Goal: Task Accomplishment & Management: Use online tool/utility

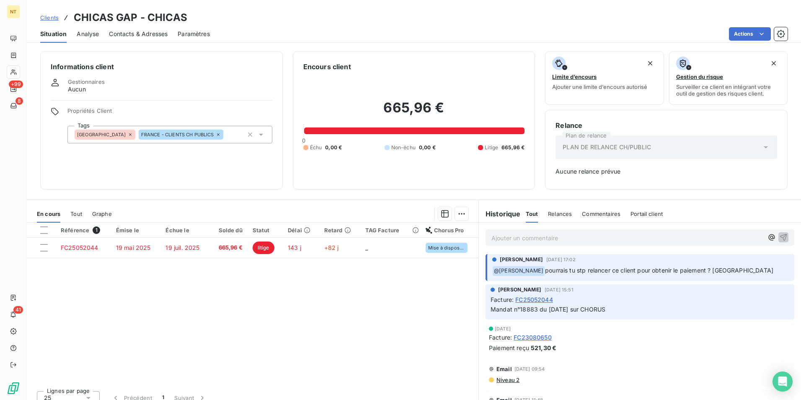
click at [50, 16] on span "Clients" at bounding box center [49, 17] width 18 height 7
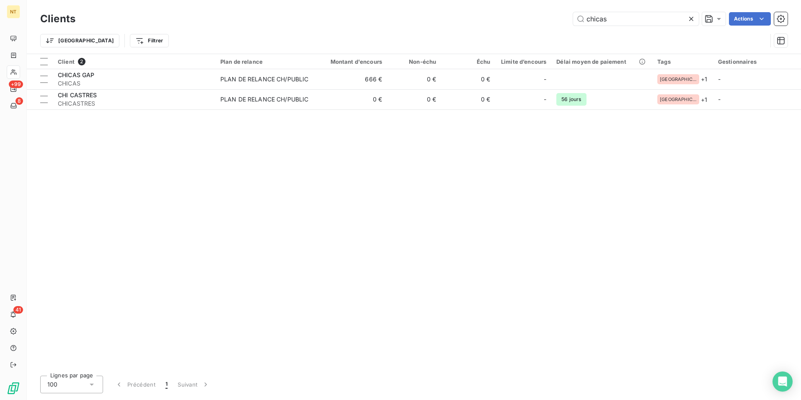
click at [205, 36] on div "Trier Filtrer" at bounding box center [403, 41] width 727 height 16
click at [688, 18] on icon at bounding box center [691, 19] width 8 height 8
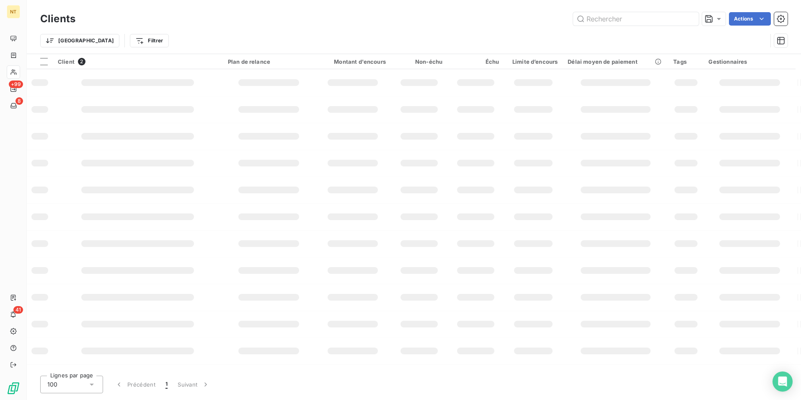
click at [112, 40] on html "NT +99 8 41 Clients Actions Trier Filtrer Client 2 Plan de relance Montant d'en…" at bounding box center [400, 200] width 801 height 400
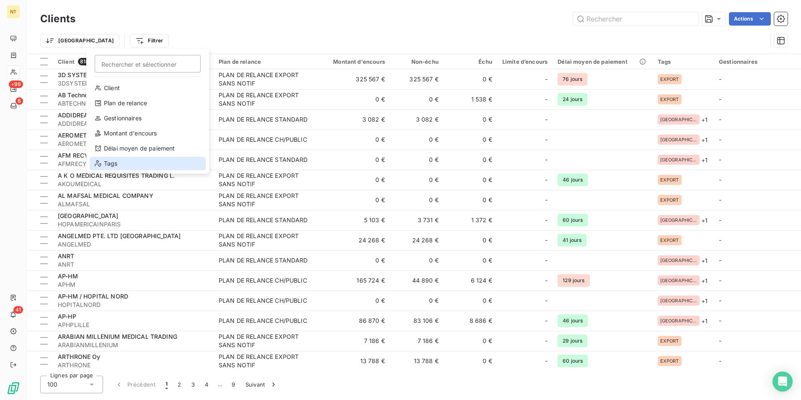
click at [154, 158] on div "Tags" at bounding box center [148, 163] width 116 height 13
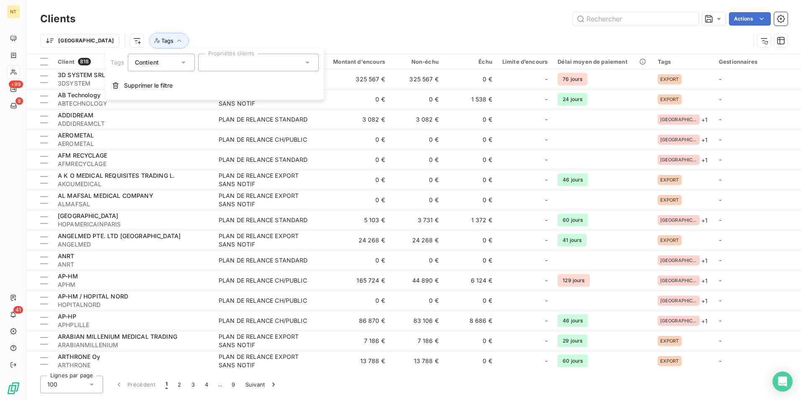
click at [245, 60] on div at bounding box center [258, 63] width 121 height 18
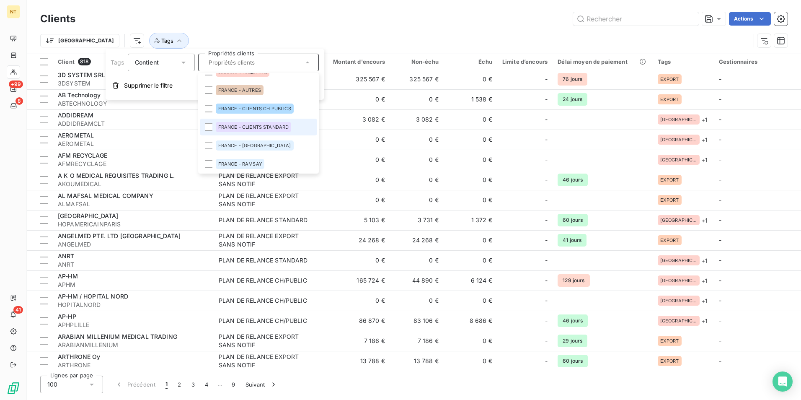
scroll to position [49, 0]
click at [270, 163] on li "FRANCE - RAMSAY" at bounding box center [258, 163] width 117 height 17
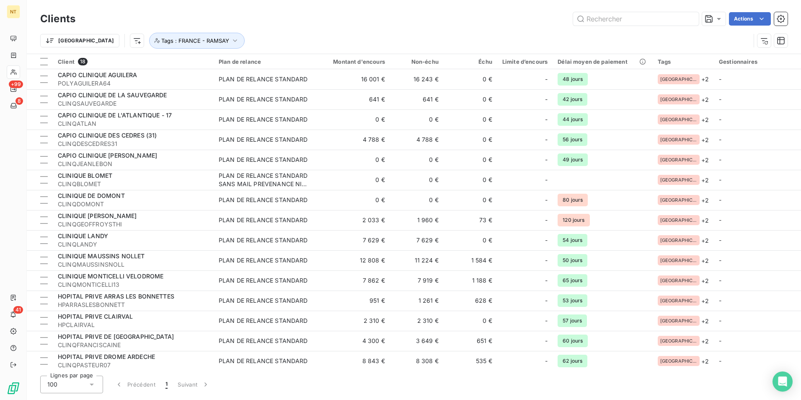
click at [387, 31] on div "Trier Tags : [GEOGRAPHIC_DATA] - [PERSON_NAME]" at bounding box center [414, 41] width 748 height 26
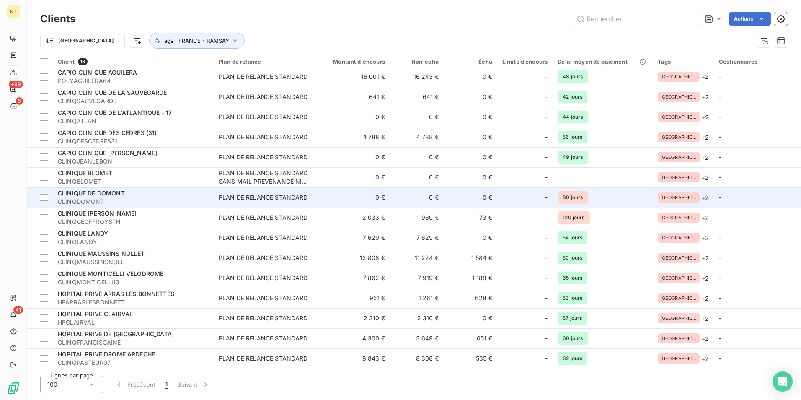
scroll to position [0, 0]
